Goal: Information Seeking & Learning: Check status

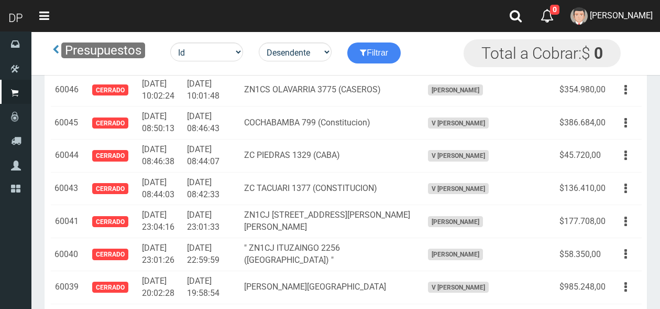
scroll to position [4645, 0]
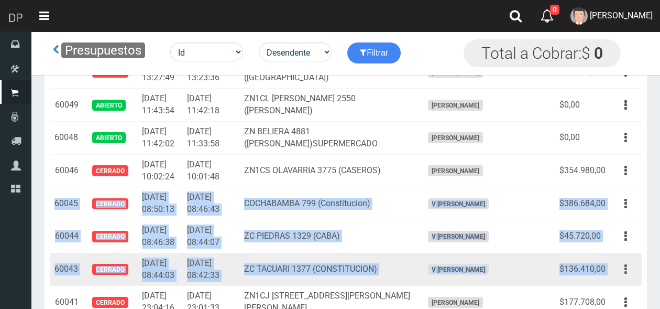
drag, startPoint x: 54, startPoint y: 167, endPoint x: 614, endPoint y: 233, distance: 563.8
type textarea "60045 CERRADO [DATE] 08:50:13 [DATE] 08:46:43 [GEOGRAPHIC_DATA] 799 (Constituci…"
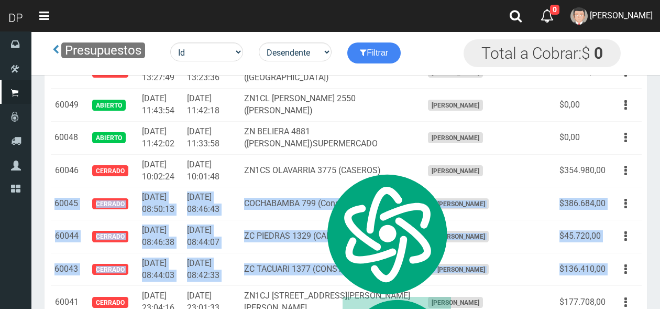
copy tbody "60045 Cerrado [DATE] 08:50:13 [DATE] 08:46:43 [GEOGRAPHIC_DATA] 799 (Constituci…"
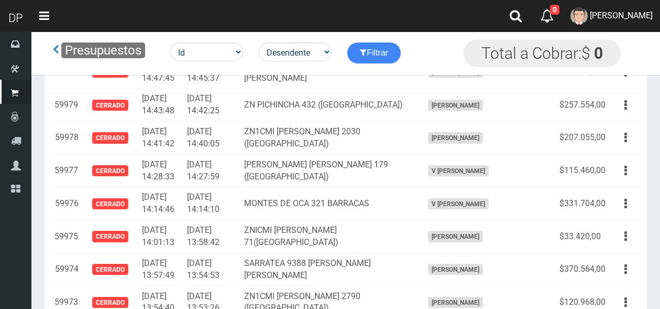
scroll to position [6849, 0]
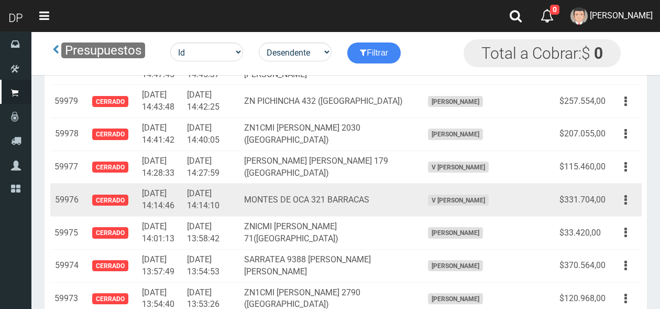
drag, startPoint x: 57, startPoint y: 161, endPoint x: 398, endPoint y: 161, distance: 340.5
click at [398, 183] on tr "59976 Cerrado [DATE] 14:14:46 [DATE] 14:14:10 [GEOGRAPHIC_DATA] 321 BARRACAS V …" at bounding box center [345, 199] width 591 height 33
click at [163, 183] on td "[DATE] 14:14:46" at bounding box center [160, 199] width 45 height 33
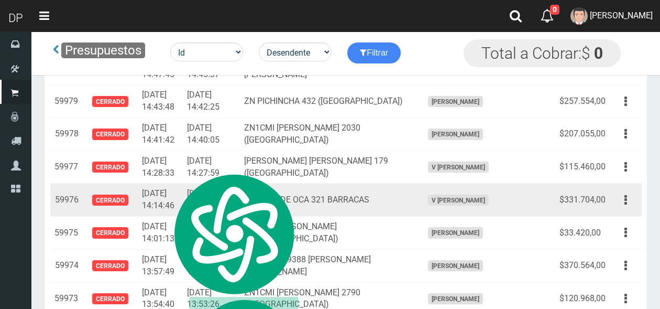
click at [109, 194] on span "Cerrado" at bounding box center [110, 199] width 36 height 11
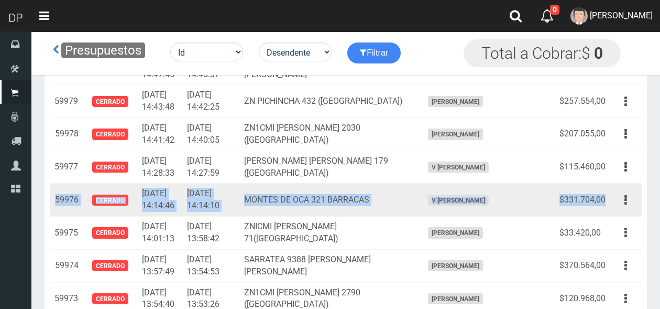
drag, startPoint x: 54, startPoint y: 161, endPoint x: 606, endPoint y: 162, distance: 551.5
click at [606, 183] on tr "59976 Cerrado [DATE] 14:14:46 [DATE] 14:14:10 [GEOGRAPHIC_DATA] 321 BARRACAS V …" at bounding box center [345, 199] width 591 height 33
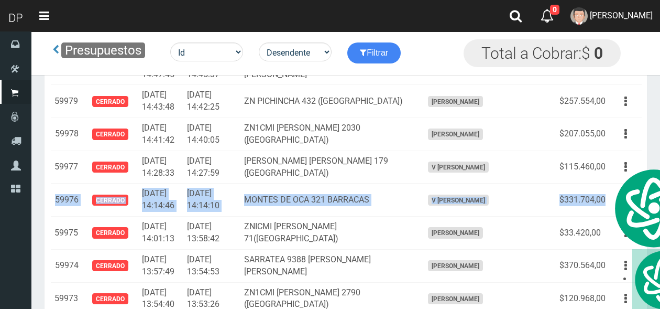
copy tr "59976 Cerrado [DATE] 14:14:46 [DATE] 14:14:10 [GEOGRAPHIC_DATA] 321 BARRACAS V …"
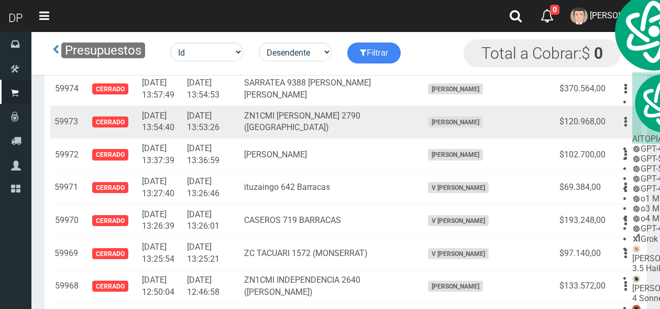
scroll to position [7066, 0]
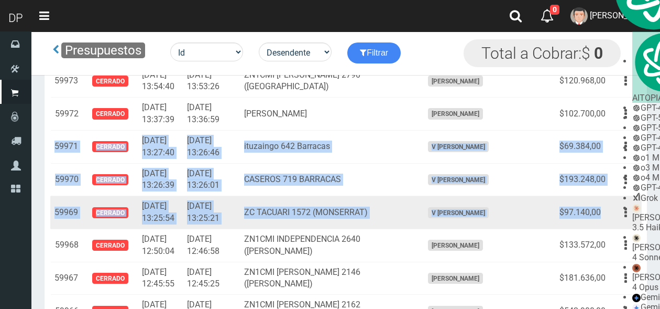
drag, startPoint x: 53, startPoint y: 112, endPoint x: 606, endPoint y: 175, distance: 556.8
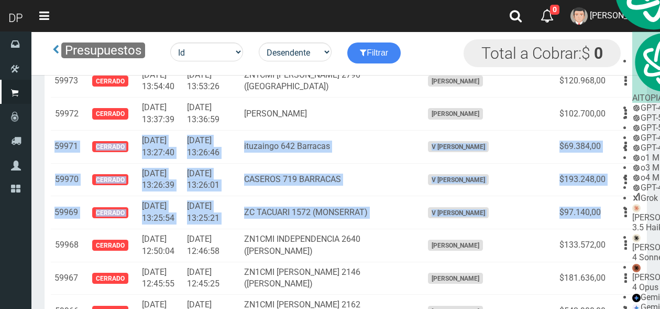
copy tbody "59971 Cerrado [DATE] 13:27:40 [DATE] 13:26:46 ituzaingo 642 Barracas V [PERSON_…"
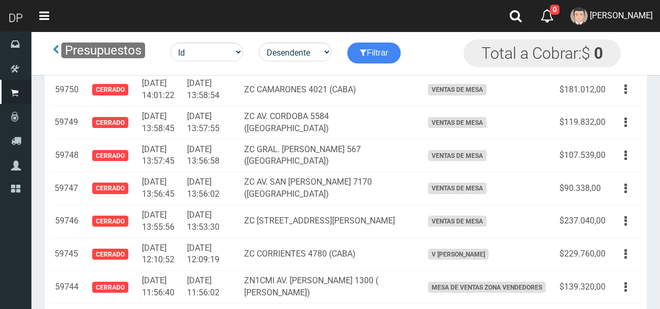
scroll to position [14316, 0]
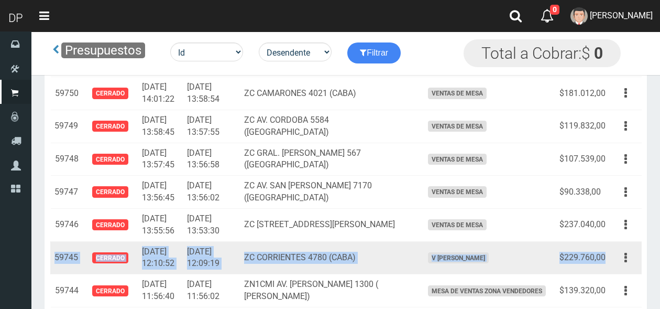
drag, startPoint x: 56, startPoint y: 162, endPoint x: 607, endPoint y: 160, distance: 551.5
click at [607, 241] on tr "59745 Cerrado [DATE] 12:10:52 [DATE] 12:09:19 ZC CORRIENTES 4780 (CABA) V [PERS…" at bounding box center [345, 257] width 591 height 33
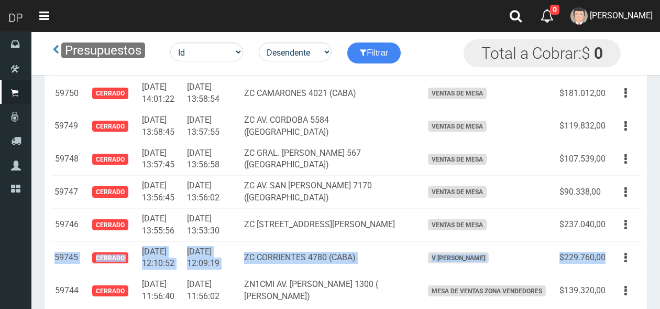
copy tr "59745 Cerrado [DATE] 12:10:52 [DATE] 12:09:19 ZC CORRIENTES 4780 (CABA) V [PERS…"
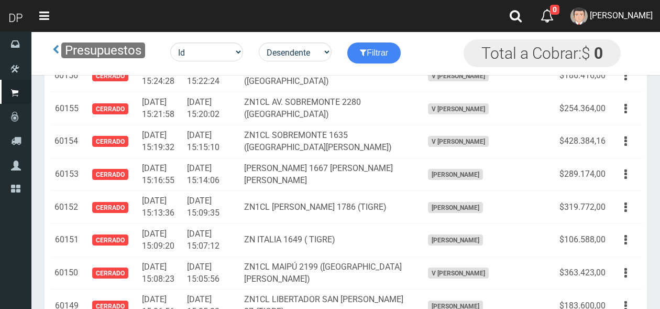
scroll to position [0, 0]
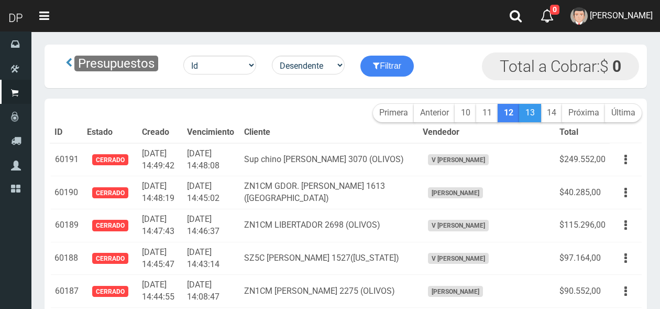
click at [531, 108] on link "13" at bounding box center [530, 113] width 22 height 18
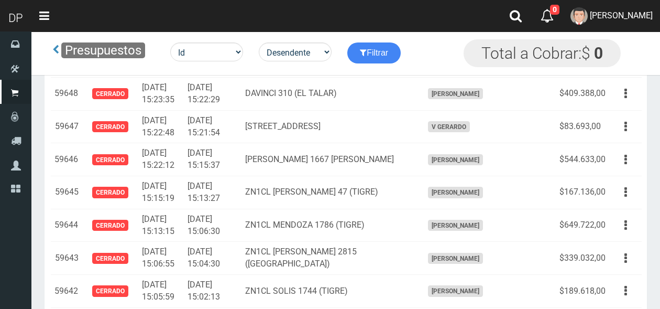
scroll to position [1026, 0]
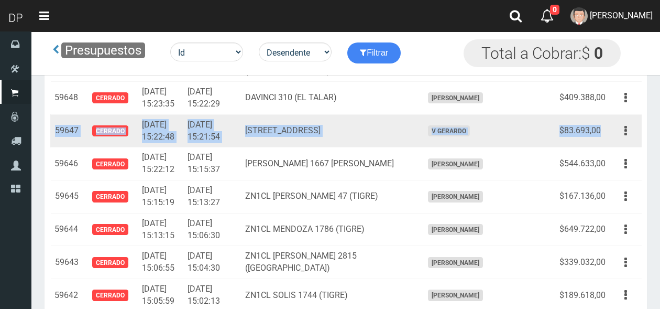
drag, startPoint x: 55, startPoint y: 126, endPoint x: 608, endPoint y: 130, distance: 552.6
type textarea "59647 CERRADO 2025-03-10 15:22:48 2025-03-10 15:21:54 Av Avellaneda 4546 (Flore…"
click at [608, 130] on tr "59647 Cerrado 2025-03-10 15:22:48 2025-03-10 15:21:54 Av Avellaneda 4546 (Flore…" at bounding box center [345, 130] width 591 height 33
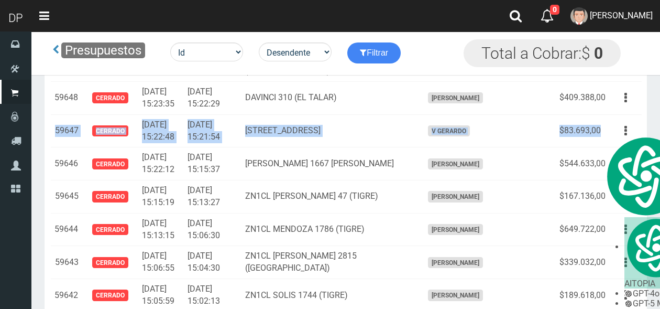
copy tr "59647 Cerrado 2025-03-10 15:22:48 2025-03-10 15:21:54 Av Avellaneda 4546 (Flore…"
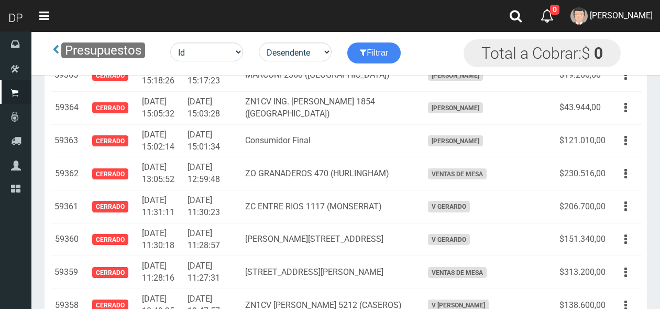
scroll to position [10236, 0]
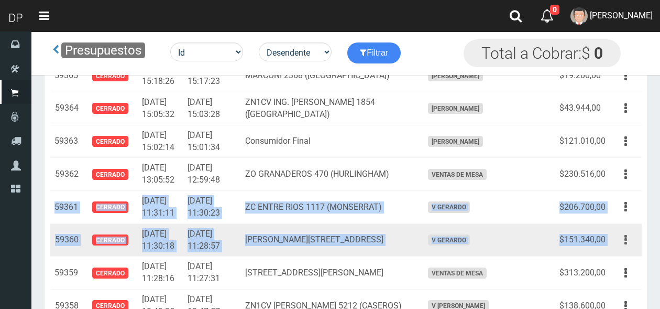
drag, startPoint x: 53, startPoint y: 158, endPoint x: 615, endPoint y: 195, distance: 563.2
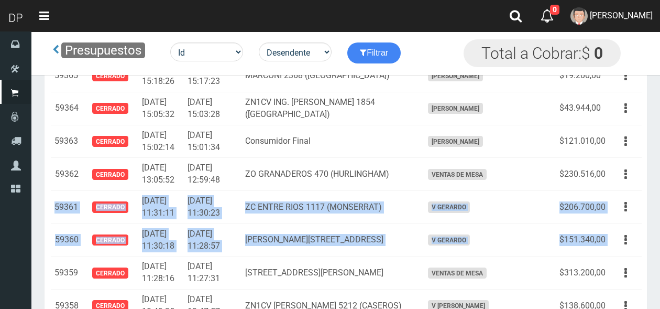
copy tbody "59361 Cerrado 2025-02-28 11:31:11 2025-02-28 11:30:23 ZC ENTRE RIOS 1117 (MONSE…"
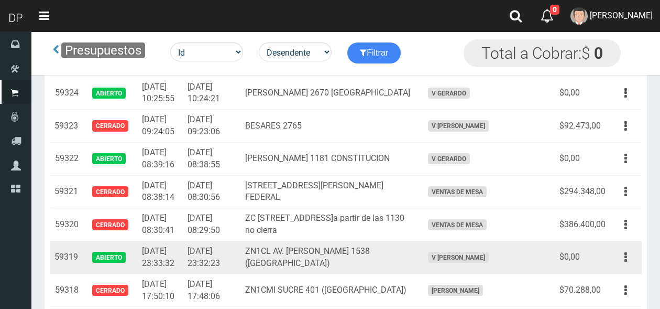
scroll to position [11571, 0]
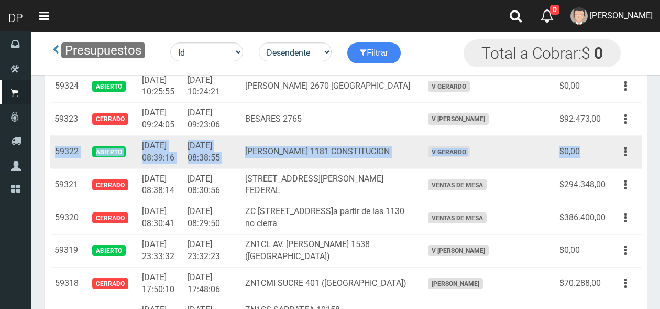
drag, startPoint x: 54, startPoint y: 104, endPoint x: 581, endPoint y: 104, distance: 526.4
click at [581, 135] on tr "59322 Abierto 2025-02-27 08:39:16 2025-02-27 08:38:55 PEDRO ECHAGUE 1181 CONSTI…" at bounding box center [345, 151] width 591 height 33
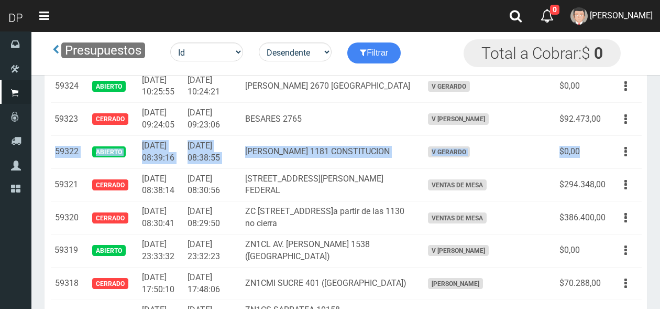
copy tr "59322 Abierto 2025-02-27 08:39:16 2025-02-27 08:38:55 PEDRO ECHAGUE 1181 CONSTI…"
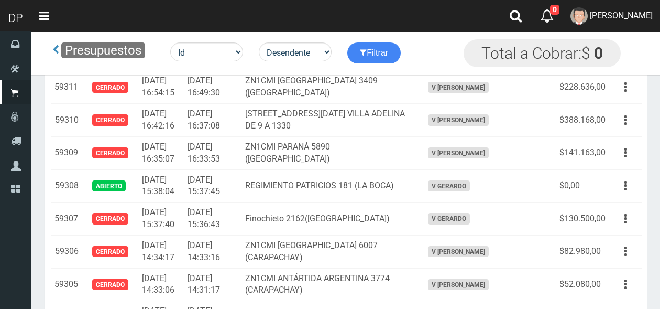
scroll to position [12001, 0]
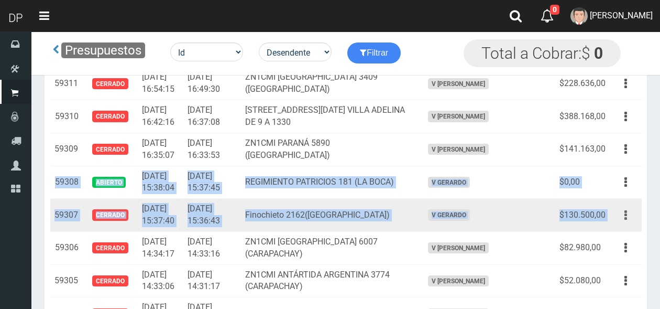
drag, startPoint x: 56, startPoint y: 133, endPoint x: 618, endPoint y: 169, distance: 563.2
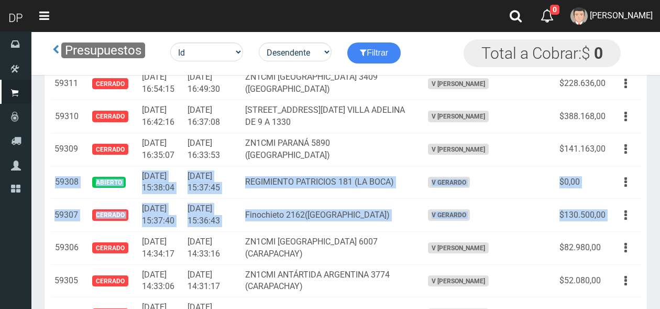
copy tbody "59308 Abierto 2025-02-26 15:38:04 2025-02-26 15:37:45 REGIMIENTO PATRICIOS 181 …"
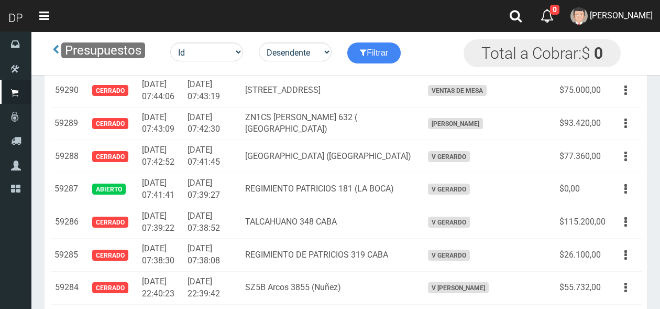
scroll to position [12684, 0]
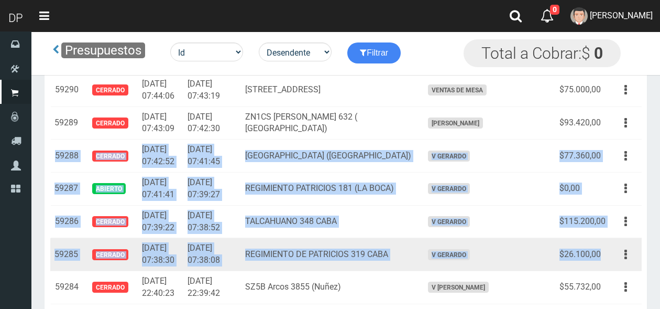
drag, startPoint x: 52, startPoint y: 103, endPoint x: 603, endPoint y: 207, distance: 561.3
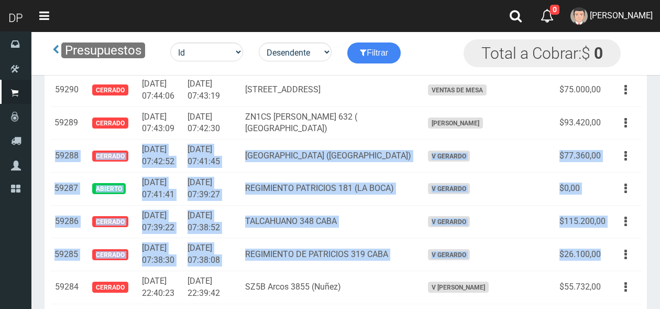
copy tbody "59288 Cerrado 2025-02-26 07:42:52 2025-02-26 07:41:45 COLONIA 201 (PARQUE PATRI…"
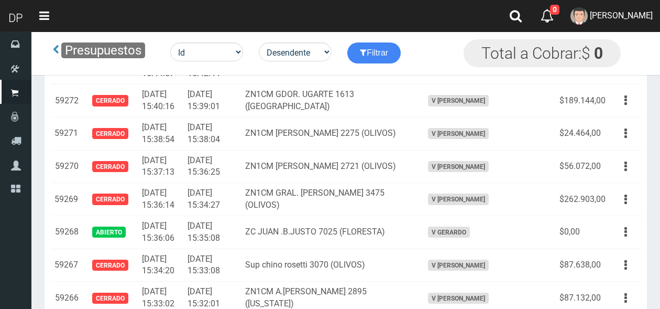
scroll to position [13279, 0]
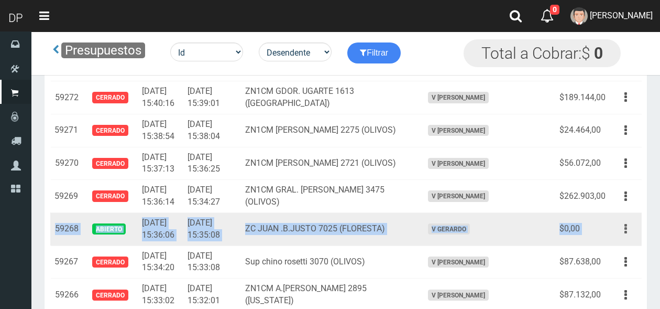
drag, startPoint x: 54, startPoint y: 179, endPoint x: 620, endPoint y: 185, distance: 565.2
click at [620, 212] on tr "59268 Abierto 2025-02-25 15:36:06 2025-02-25 15:35:08 ZC JUAN .B.JUSTO 7025 (FL…" at bounding box center [345, 228] width 591 height 33
copy tr "59268 Abierto 2025-02-25 15:36:06 2025-02-25 15:35:08 ZC JUAN .B.JUSTO 7025 (FL…"
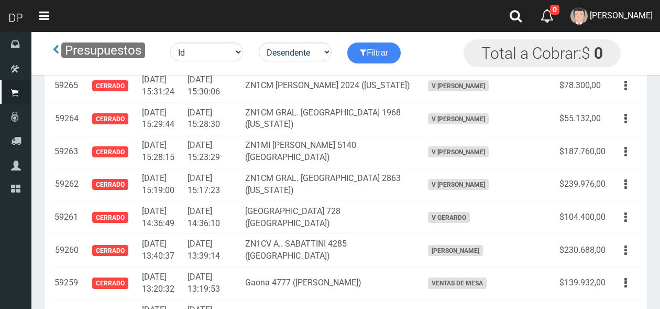
scroll to position [13550, 0]
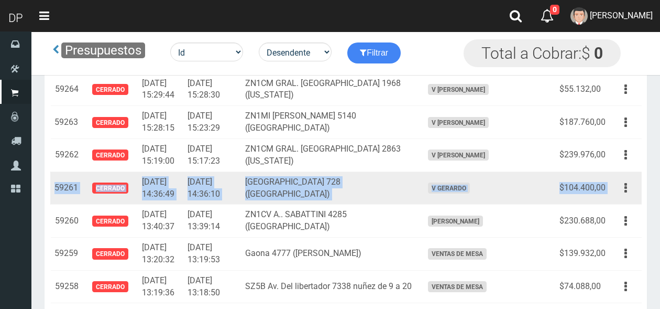
drag, startPoint x: 55, startPoint y: 139, endPoint x: 612, endPoint y: 139, distance: 556.8
click at [612, 171] on tr "59261 Cerrado 2025-02-25 14:36:49 2025-02-25 14:36:10 COCHABAMBA 728 (SAN TELMO…" at bounding box center [345, 187] width 591 height 33
copy tr "59261 Cerrado 2025-02-25 14:36:49 2025-02-25 14:36:10 COCHABAMBA 728 (SAN TELMO…"
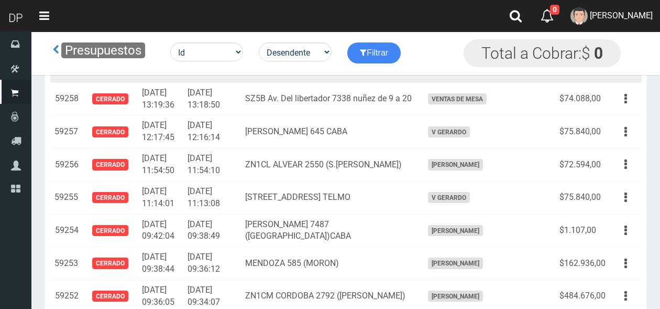
scroll to position [13743, 0]
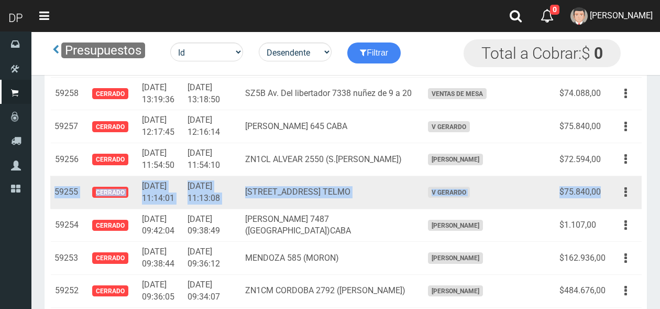
drag, startPoint x: 58, startPoint y: 144, endPoint x: 605, endPoint y: 144, distance: 546.8
click at [605, 175] on tr "59255 Cerrado 2025-02-25 11:14:01 2025-02-25 11:13:08 PASEO COLON 470 SAN TELMO…" at bounding box center [345, 191] width 591 height 33
copy tr "59255 Cerrado 2025-02-25 11:14:01 2025-02-25 11:13:08 PASEO COLON 470 SAN TELMO…"
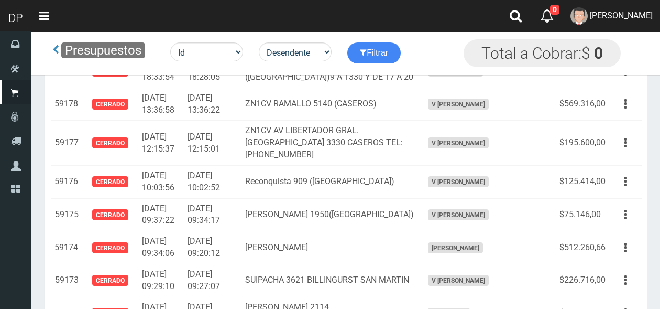
scroll to position [16279, 0]
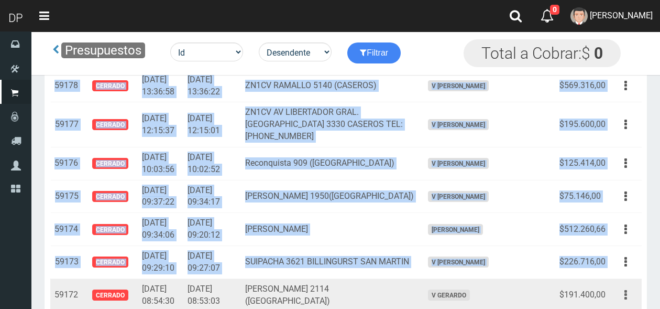
drag, startPoint x: 54, startPoint y: 234, endPoint x: 614, endPoint y: 233, distance: 559.9
click at [614, 278] on tr "59172 Cerrado 2025-02-22 08:54:30 2025-02-22 08:53:03 DON FRANCISCO LARRAZA 211…" at bounding box center [345, 294] width 591 height 33
copy table "ID Estado Creado Vencimiento Cliente Vendedor Total 59680 Cerrado 2025-03-11 16…"
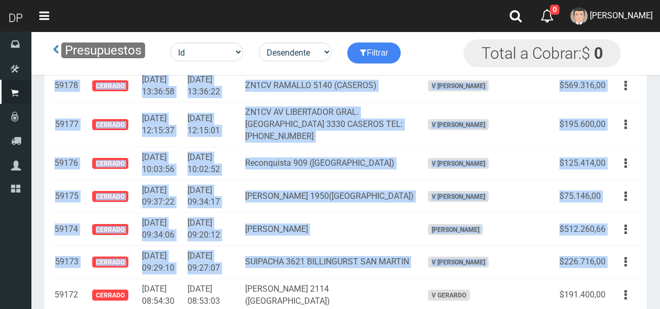
copy table "ID Estado Creado Vencimiento Cliente Vendedor Total 59680 Cerrado 2025-03-11 16…"
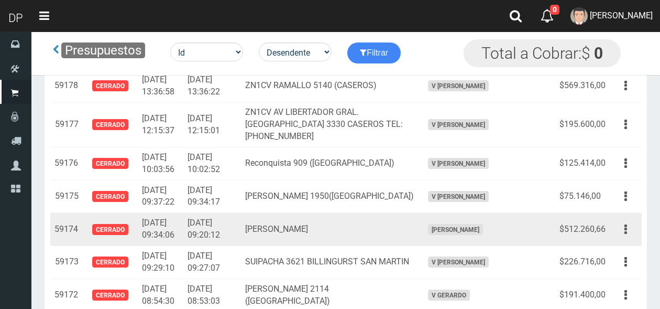
click at [174, 213] on td "2025-02-22 09:34:06" at bounding box center [161, 229] width 46 height 33
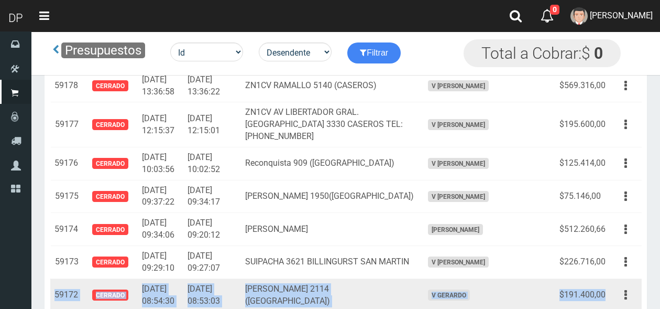
drag, startPoint x: 54, startPoint y: 234, endPoint x: 605, endPoint y: 239, distance: 551.6
click at [605, 278] on tr "59172 Cerrado 2025-02-22 08:54:30 2025-02-22 08:53:03 DON FRANCISCO LARRAZA 211…" at bounding box center [345, 294] width 591 height 33
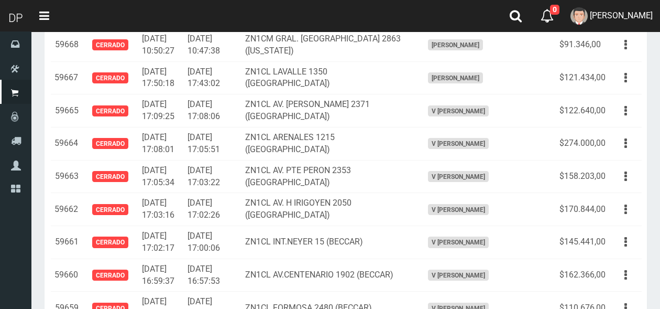
scroll to position [0, 0]
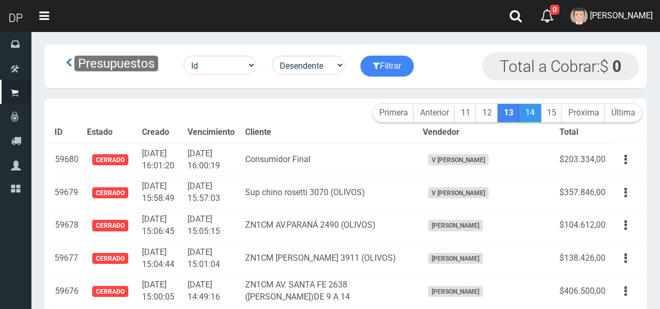
click at [531, 113] on link "14" at bounding box center [530, 113] width 22 height 18
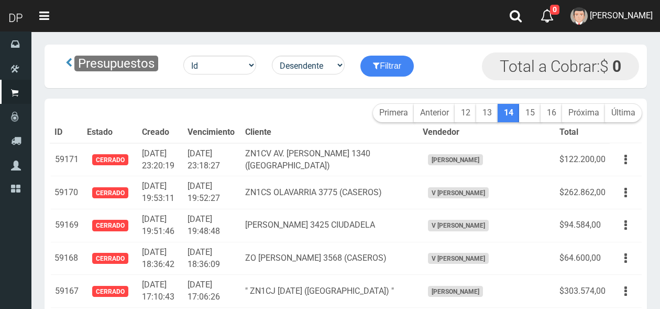
scroll to position [4978, 0]
